Goal: Task Accomplishment & Management: Use online tool/utility

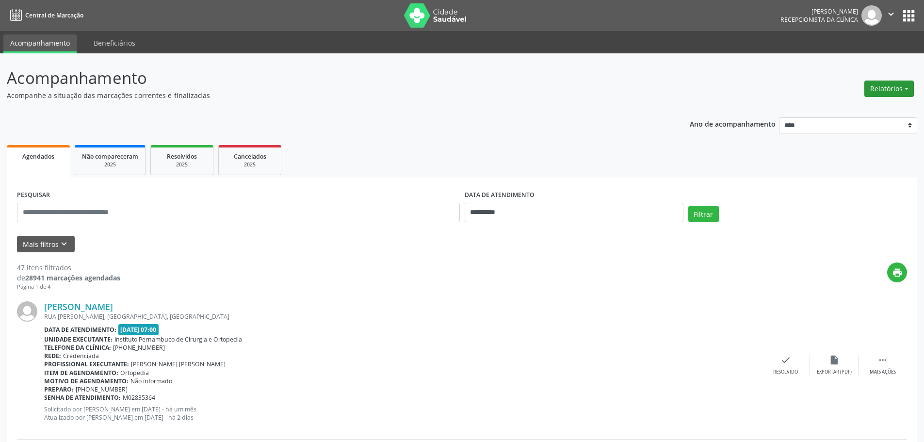
click at [882, 86] on button "Relatórios" at bounding box center [890, 89] width 50 height 17
click at [877, 107] on link "Agendamentos" at bounding box center [862, 110] width 104 height 14
select select "*"
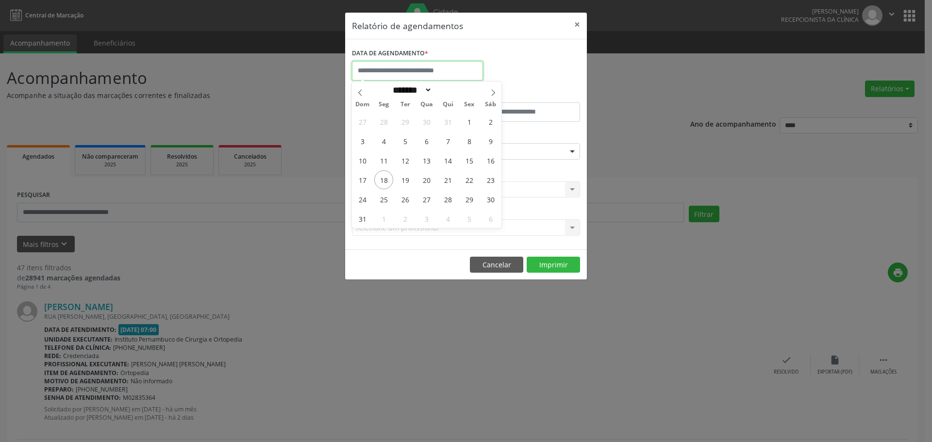
click at [444, 74] on input "text" at bounding box center [417, 70] width 131 height 19
click at [401, 184] on span "19" at bounding box center [405, 179] width 19 height 19
type input "**********"
click at [401, 184] on span "19" at bounding box center [405, 179] width 19 height 19
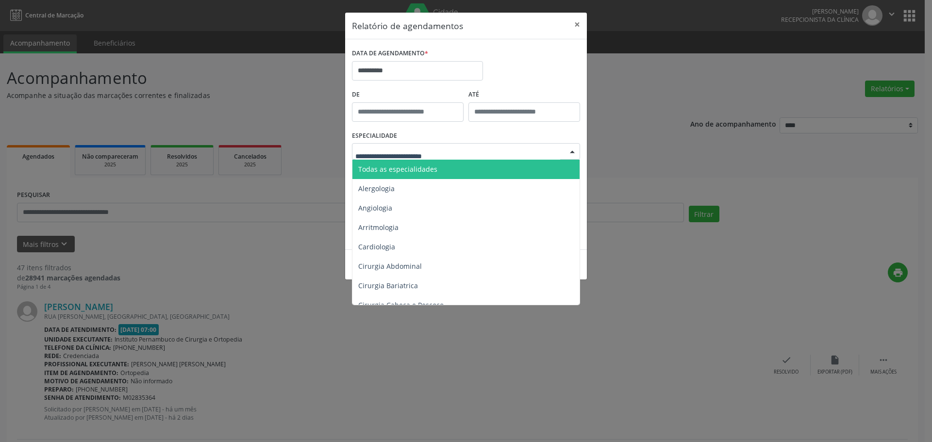
click at [413, 165] on span "Todas as especialidades" at bounding box center [397, 169] width 79 height 9
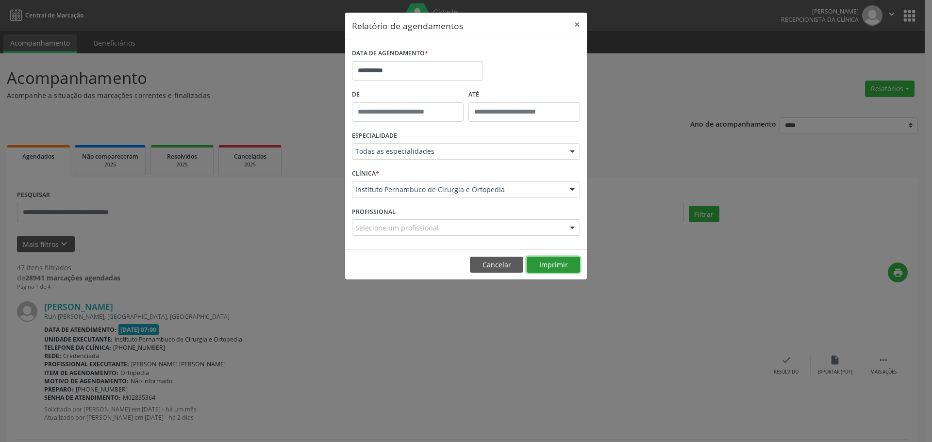
click at [555, 258] on button "Imprimir" at bounding box center [553, 265] width 53 height 17
